Goal: Transaction & Acquisition: Purchase product/service

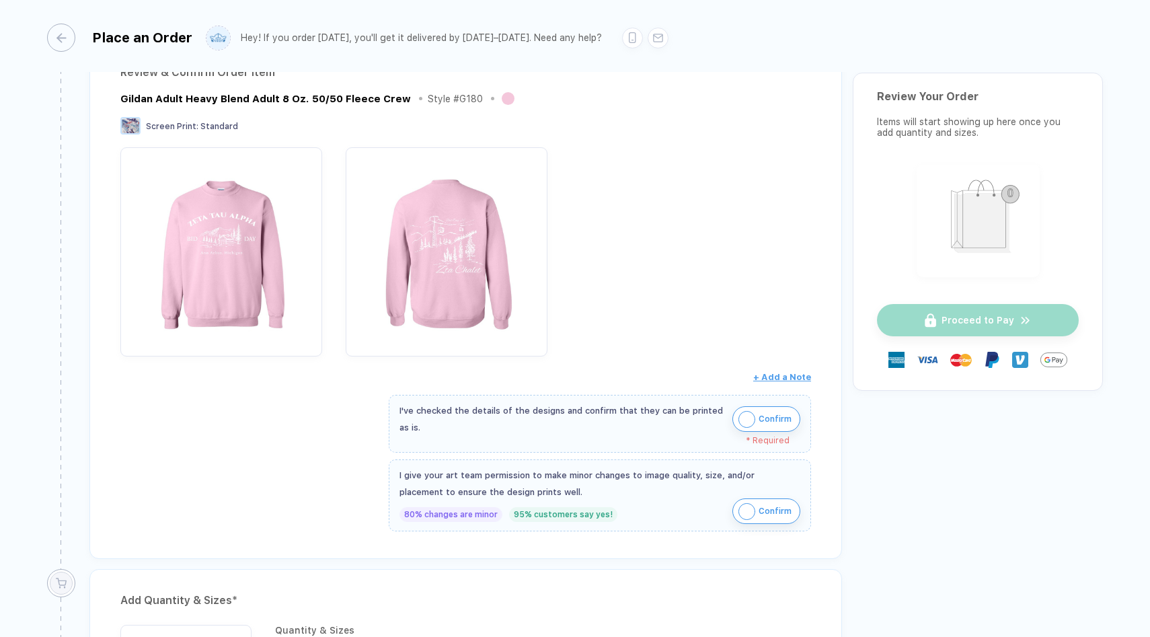
scroll to position [209, 0]
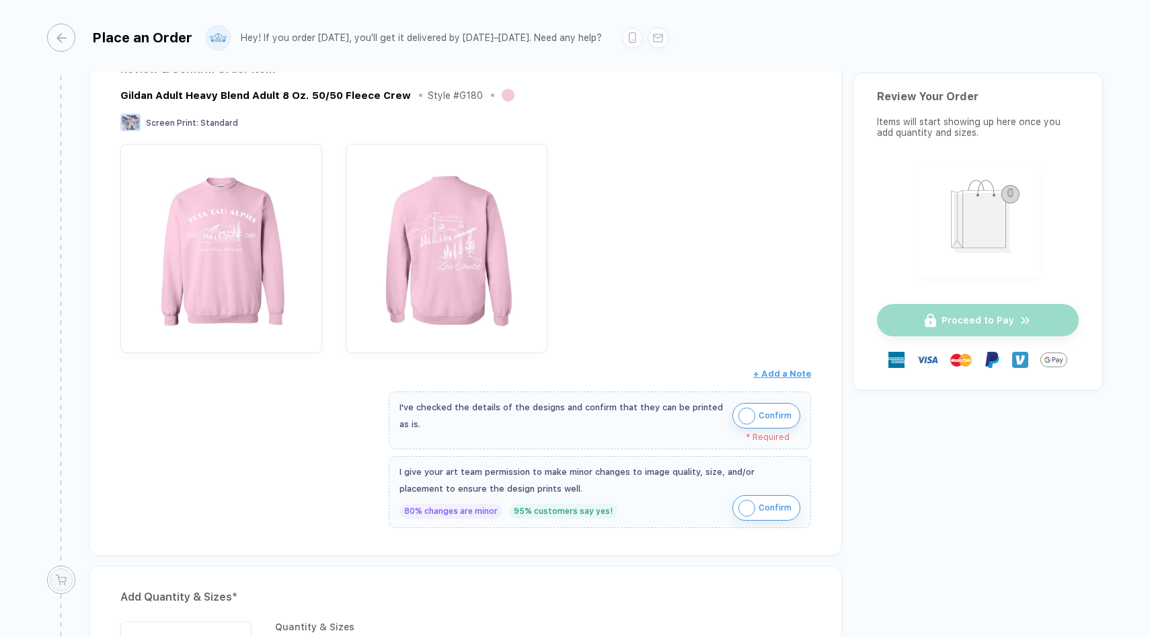
click at [747, 411] on img "button" at bounding box center [747, 416] width 17 height 17
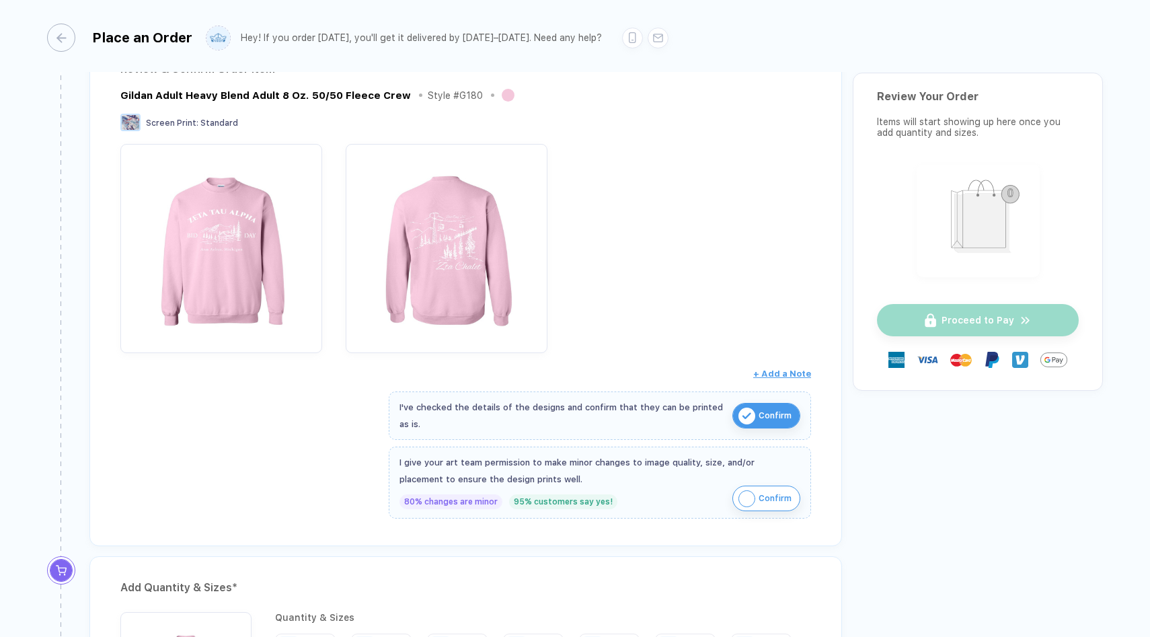
click at [741, 499] on img "button" at bounding box center [747, 498] width 17 height 17
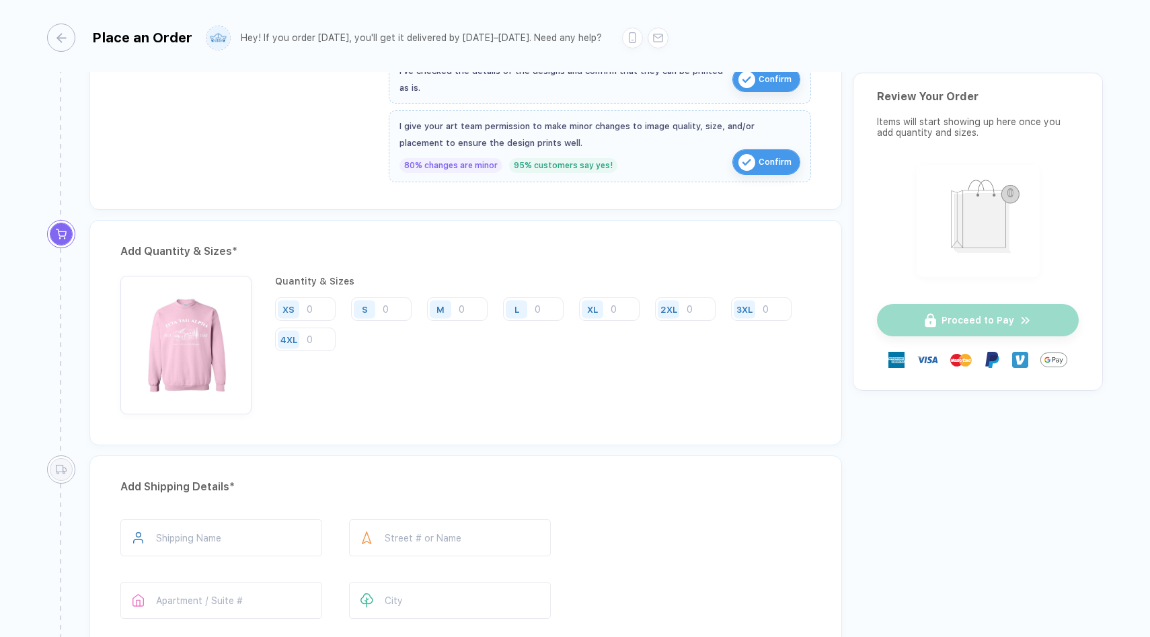
scroll to position [544, 0]
click at [472, 310] on input "number" at bounding box center [457, 311] width 61 height 24
click at [544, 309] on input "number" at bounding box center [533, 311] width 61 height 24
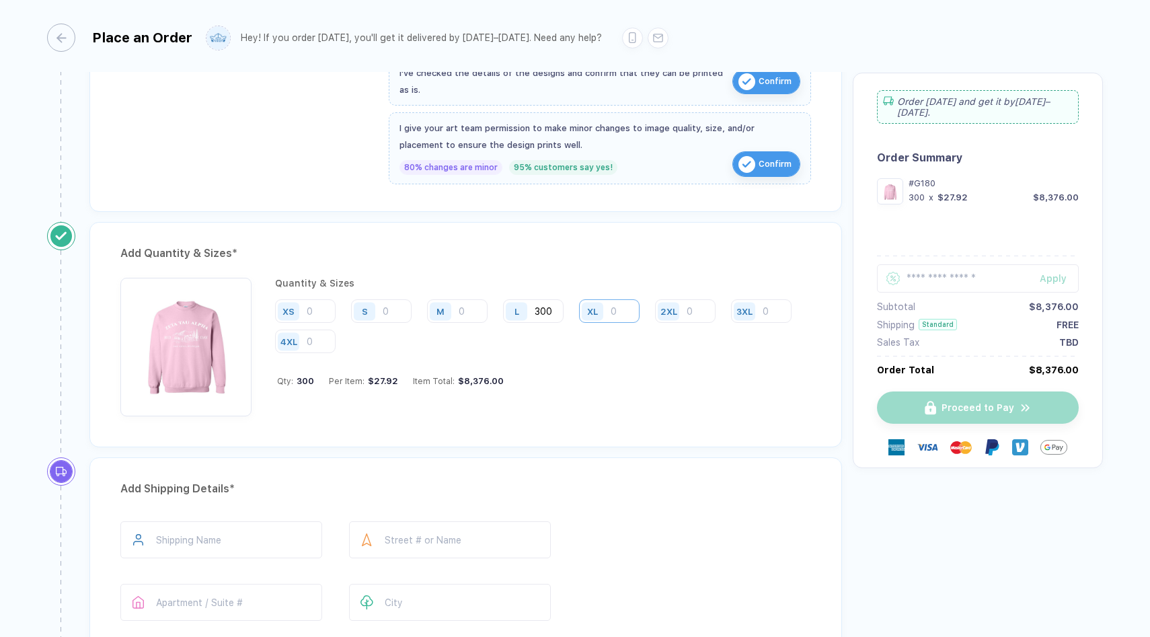
scroll to position [546, 0]
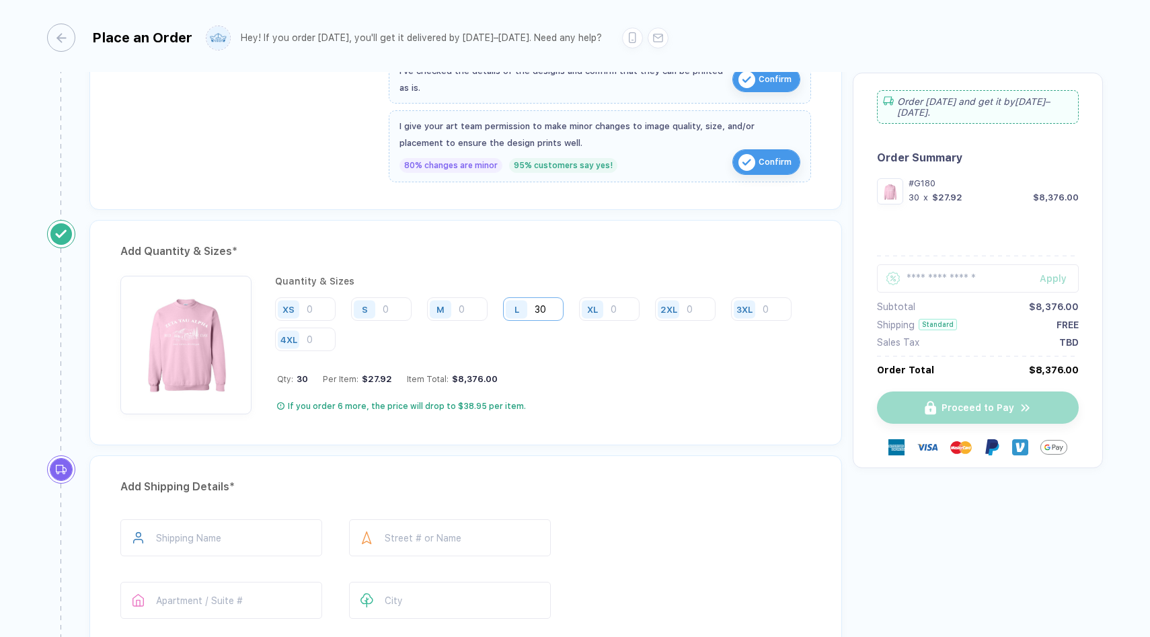
type input "3"
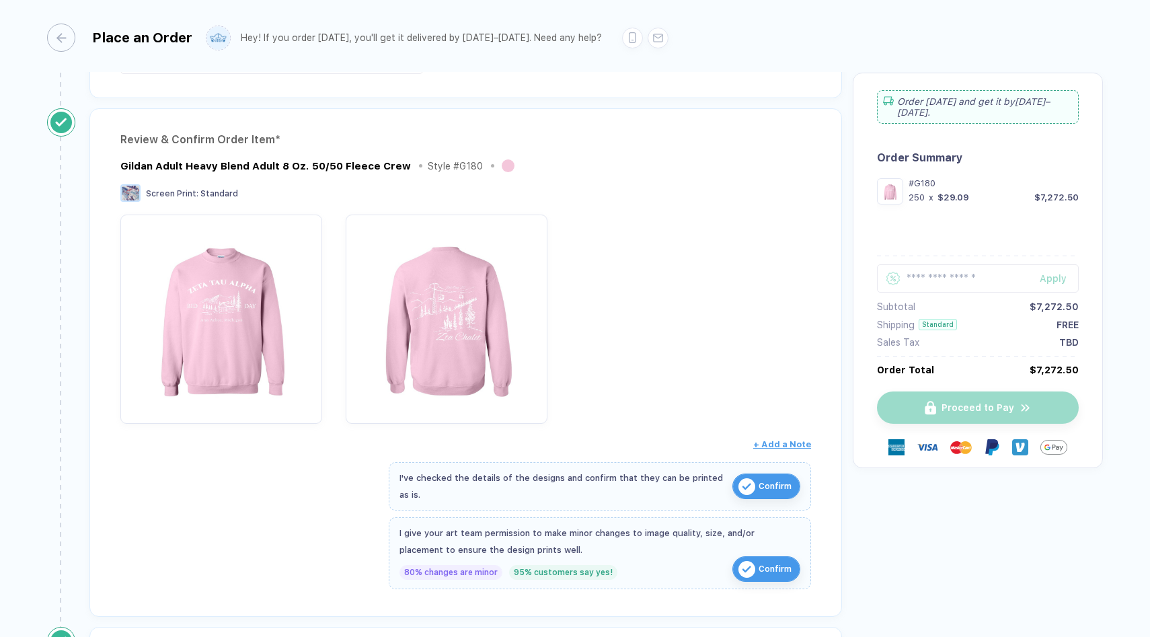
scroll to position [0, 0]
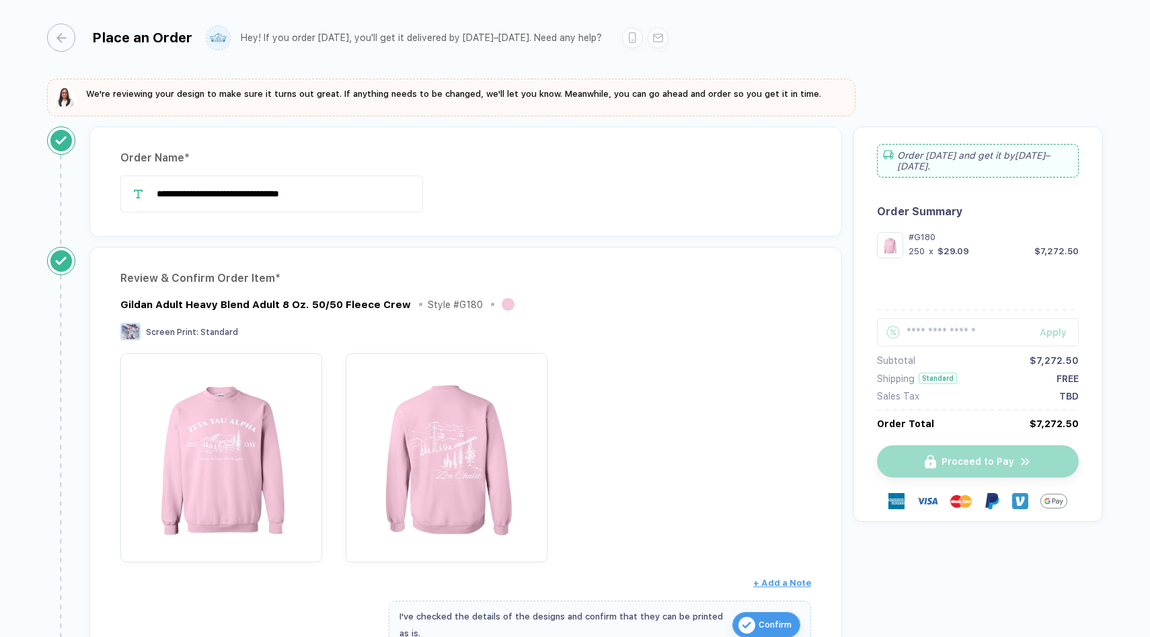
type input "250"
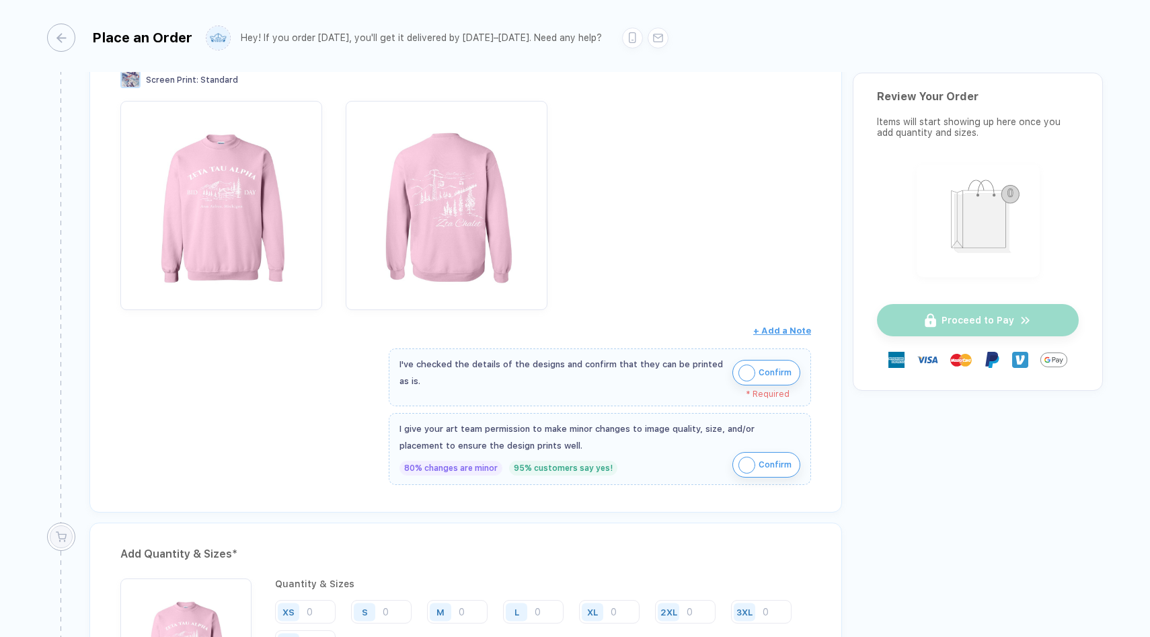
scroll to position [285, 0]
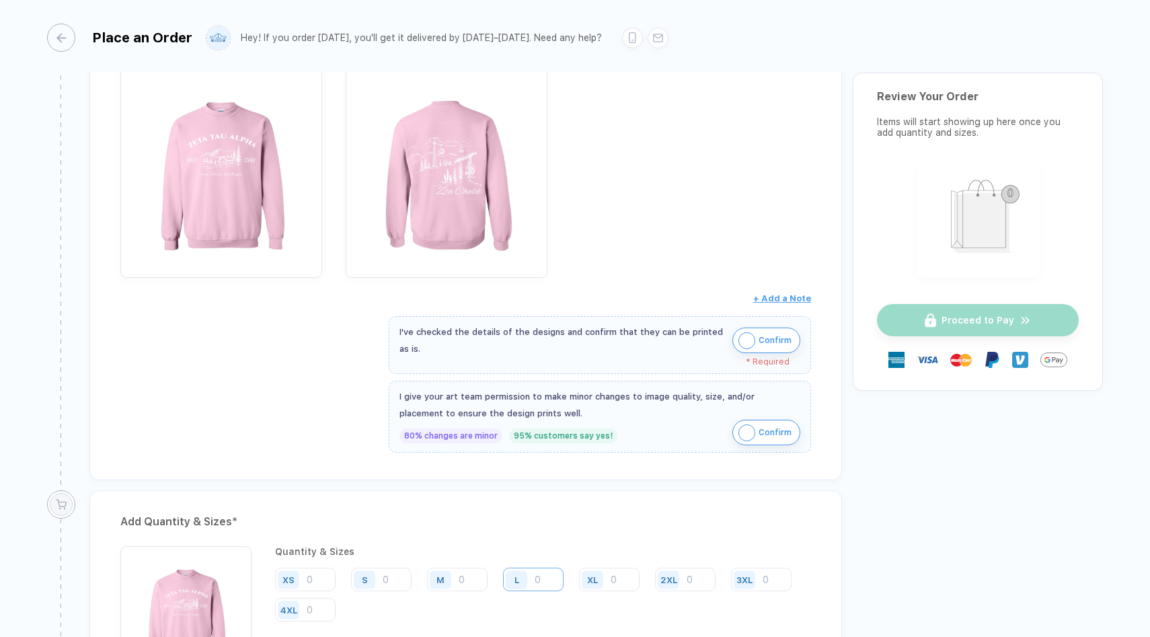
click at [535, 571] on input "number" at bounding box center [533, 580] width 61 height 24
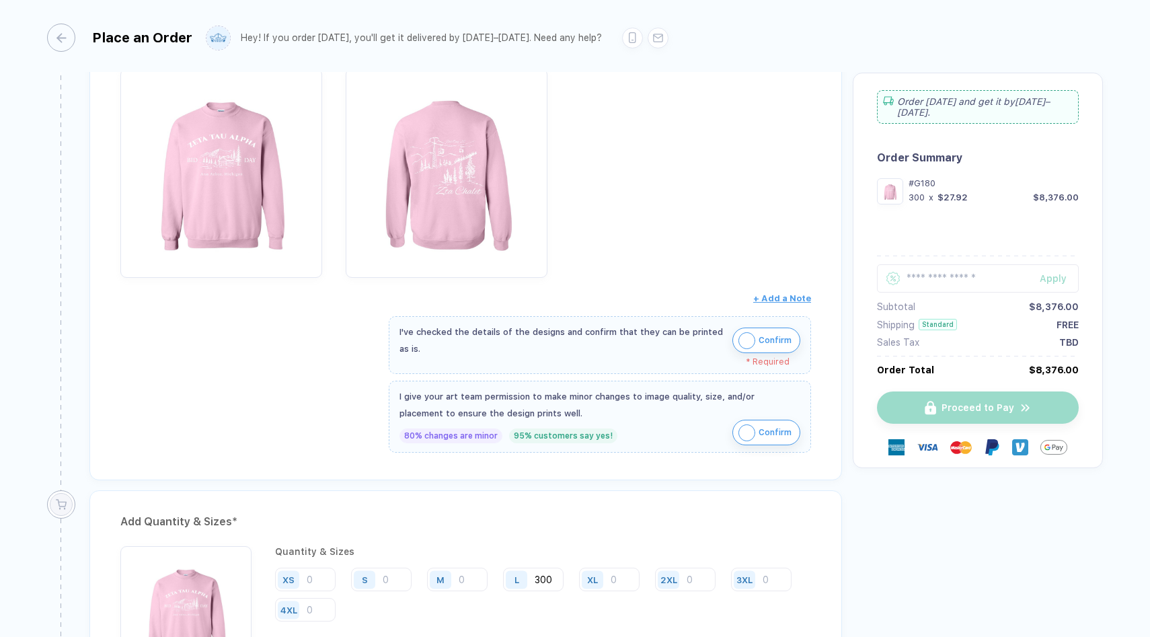
type input "300"
click at [830, 70] on div "Place an Order Hey! If you order today, you'll get it delivered by Oct 11–14. N…" at bounding box center [575, 36] width 1056 height 72
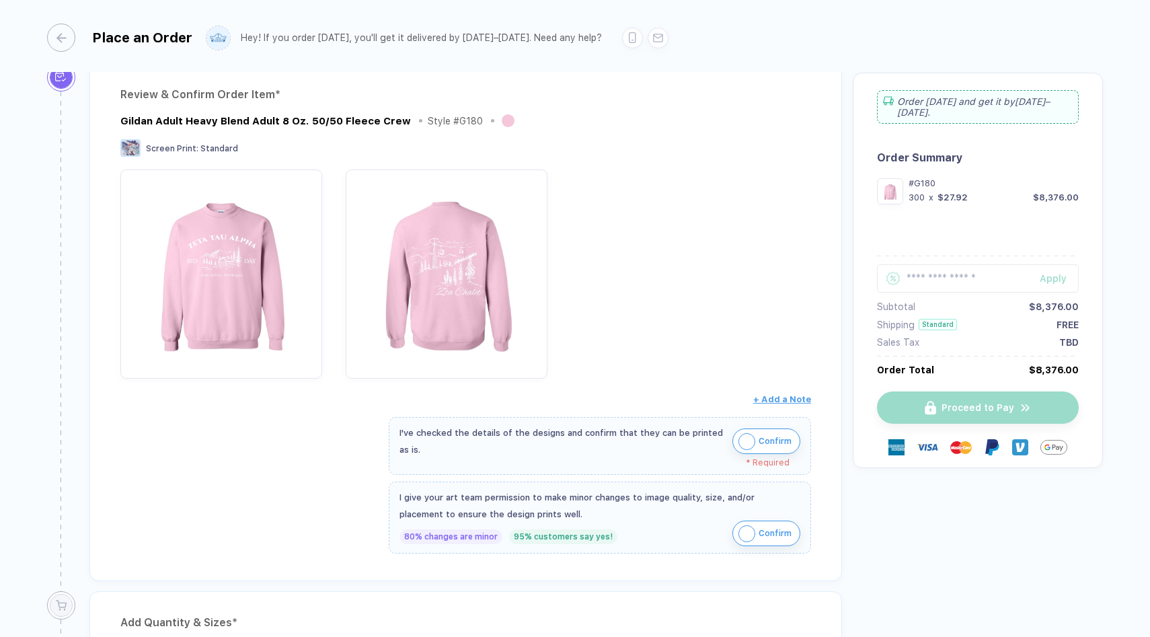
scroll to position [0, 0]
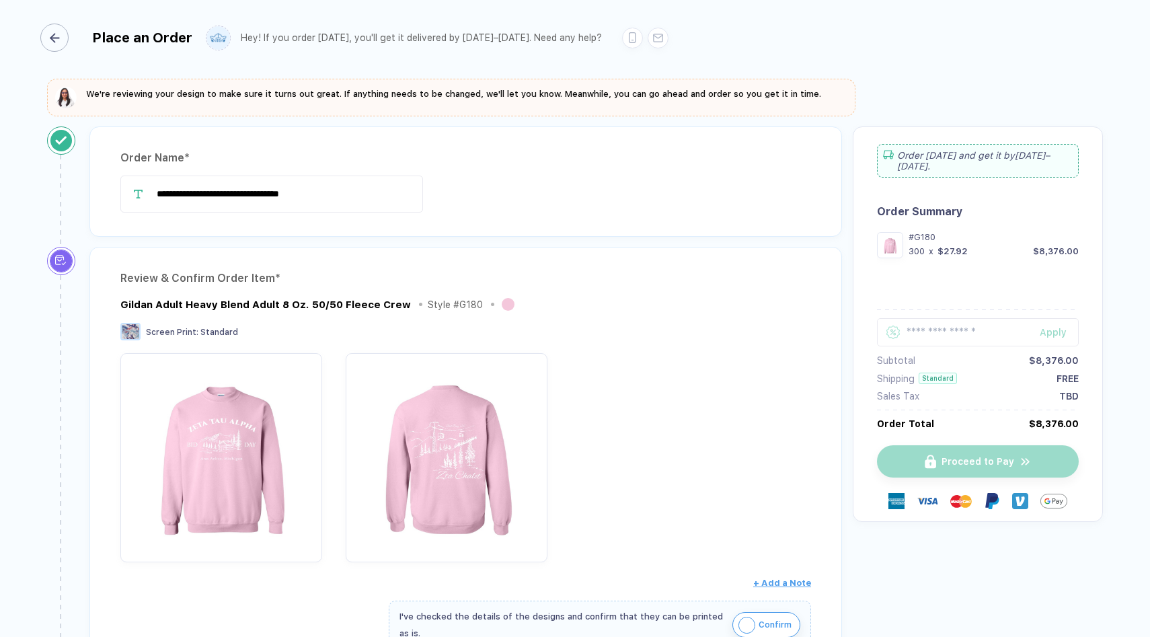
click at [65, 40] on div "button" at bounding box center [54, 38] width 28 height 28
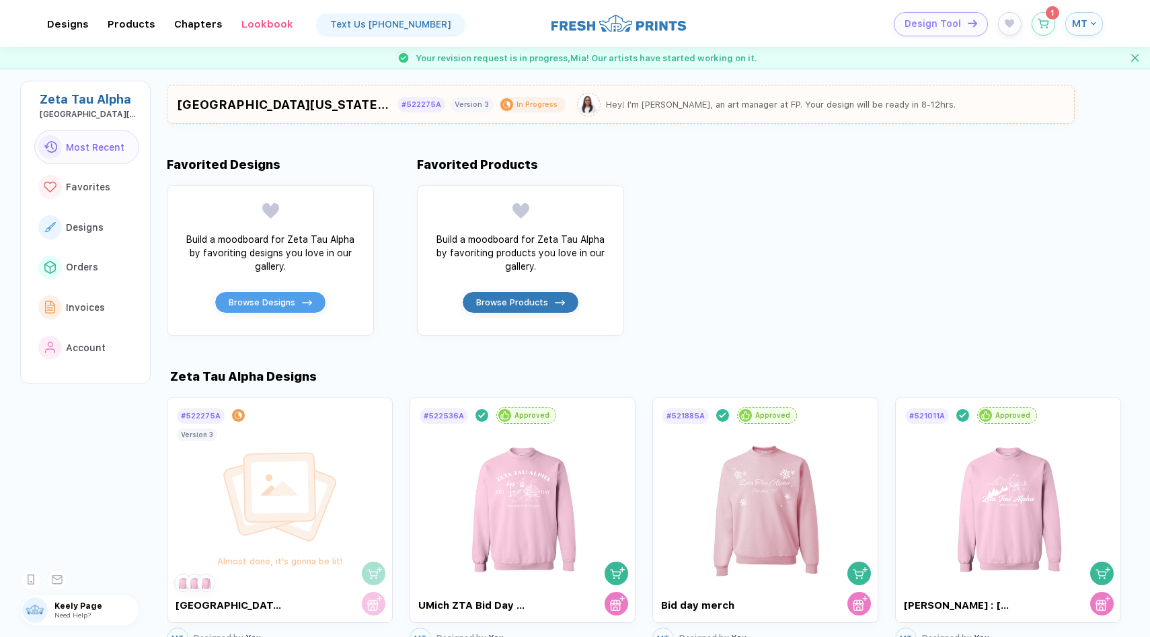
click at [774, 342] on div "Zeta Tau Alpha Designs # 522275A In Progress Almost done, it's gonna be lit! Un…" at bounding box center [659, 494] width 984 height 317
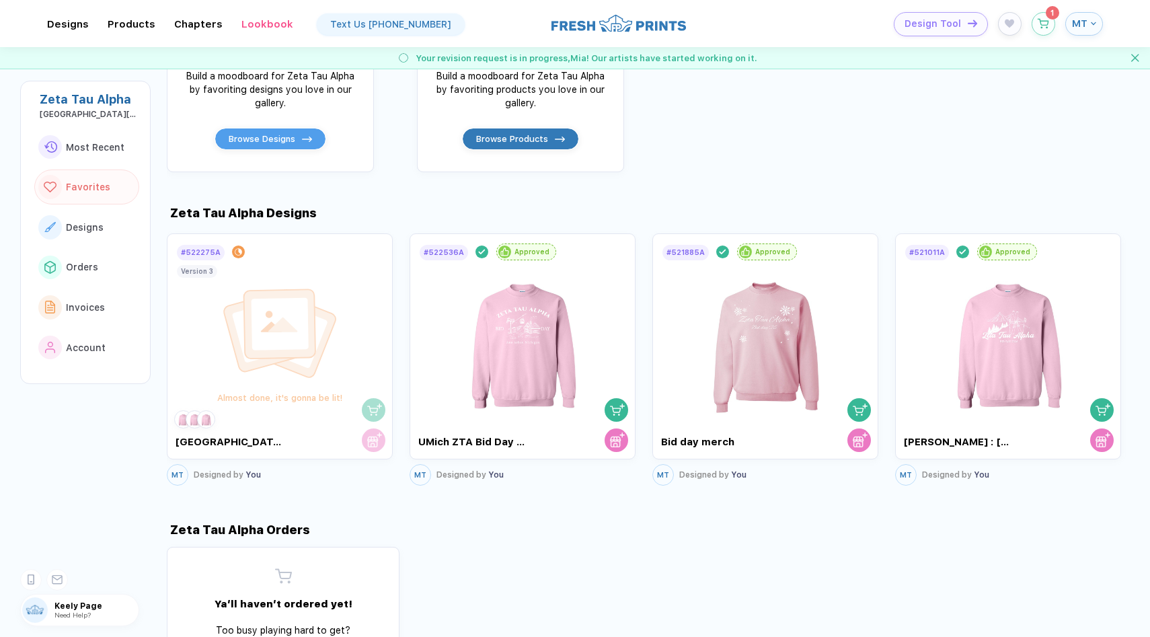
scroll to position [169, 0]
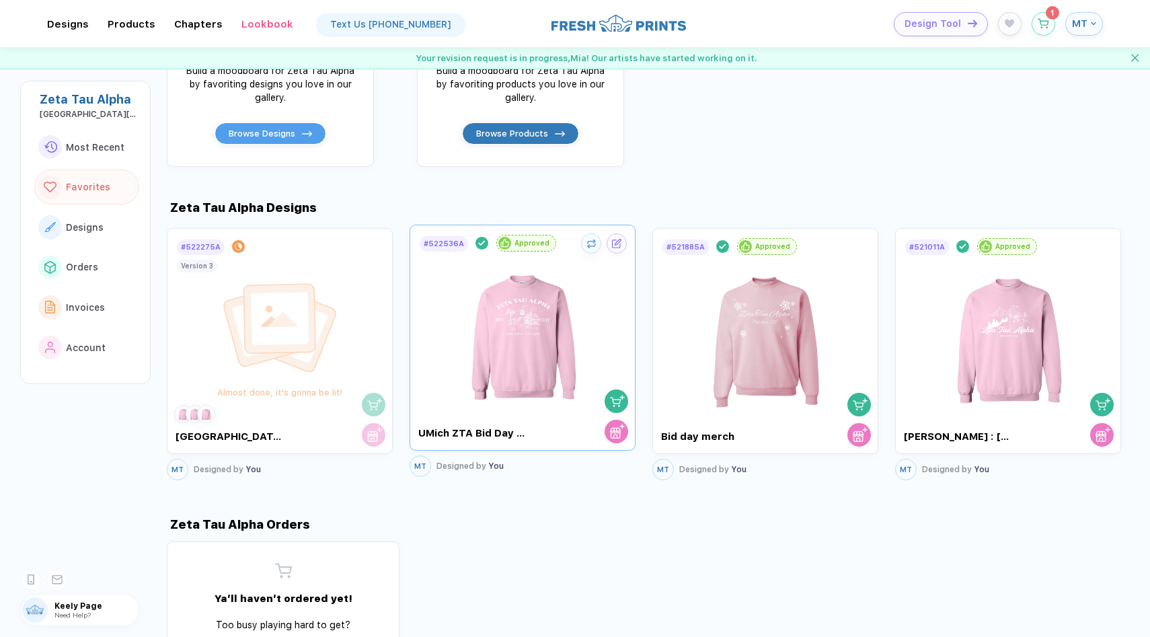
click at [515, 320] on img at bounding box center [522, 332] width 151 height 158
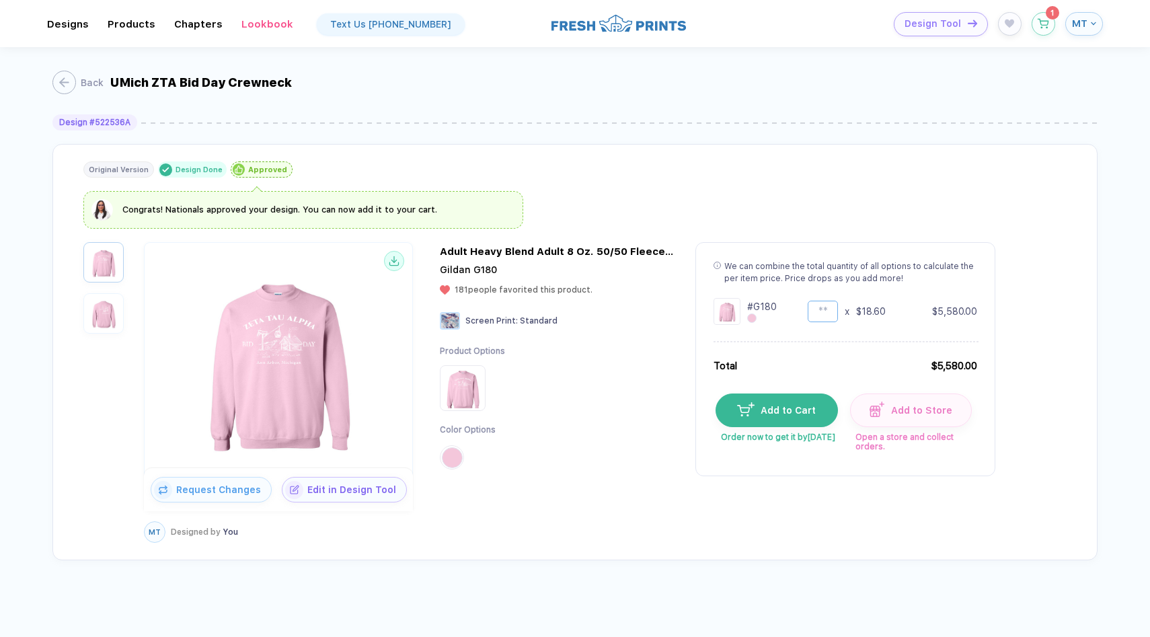
click at [830, 316] on input "***" at bounding box center [823, 312] width 30 height 22
click at [1044, 97] on div "Back UMich ZTA Bid Day Crewneck" at bounding box center [575, 80] width 1046 height 67
